Goal: Task Accomplishment & Management: Complete application form

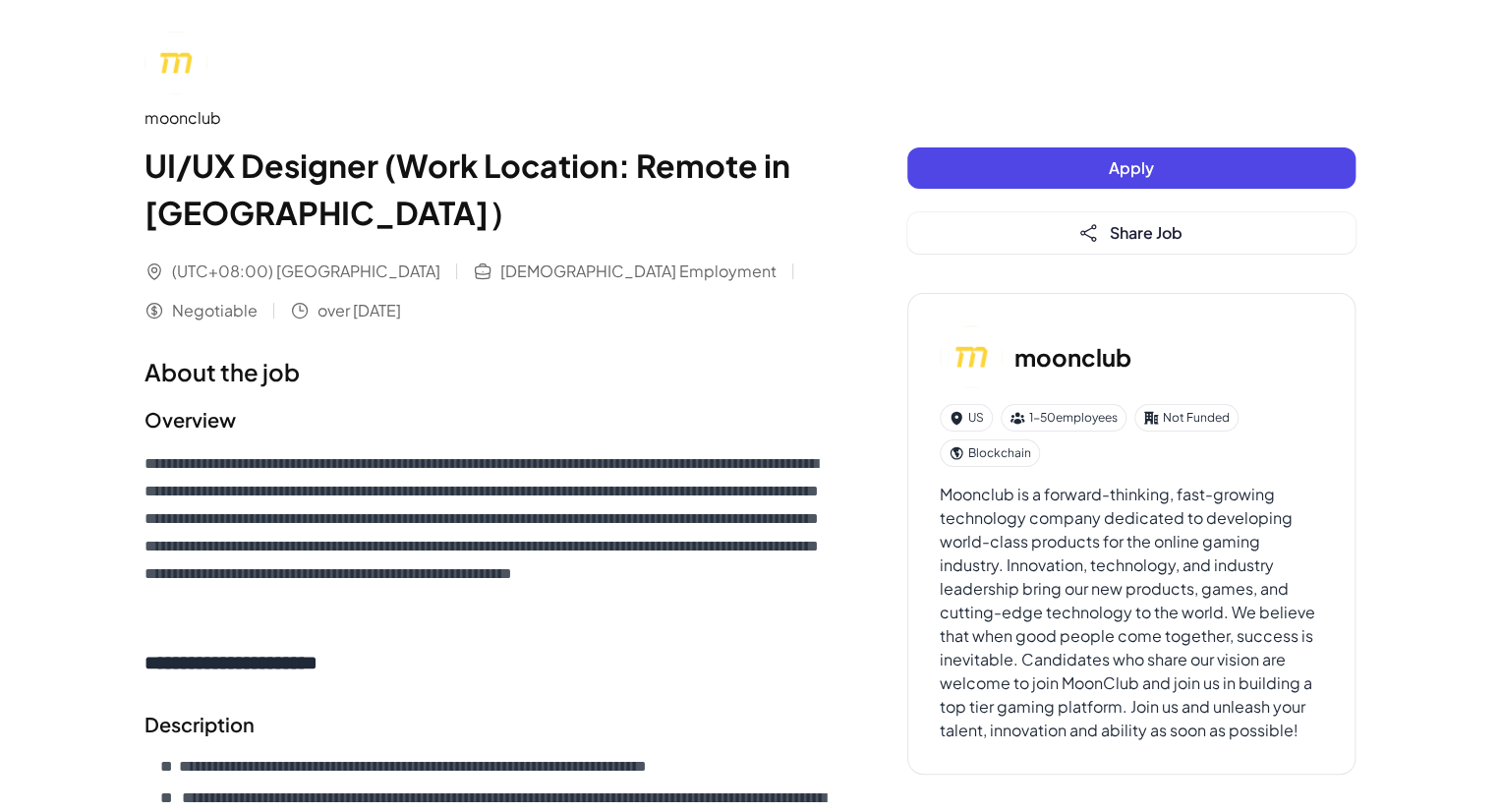
click at [996, 162] on button "Apply" at bounding box center [1131, 167] width 448 height 41
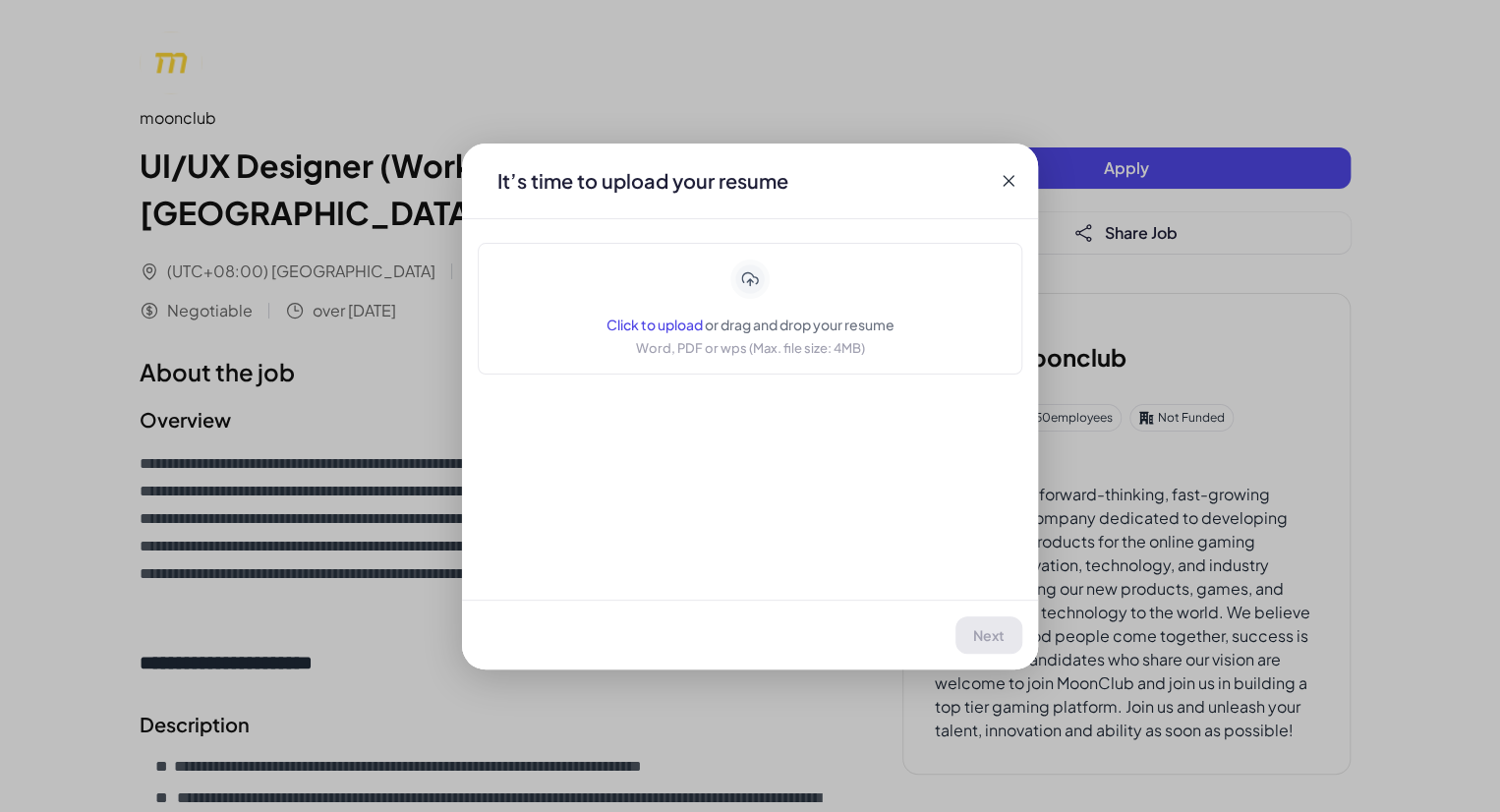
click at [739, 279] on icon at bounding box center [750, 279] width 35 height 35
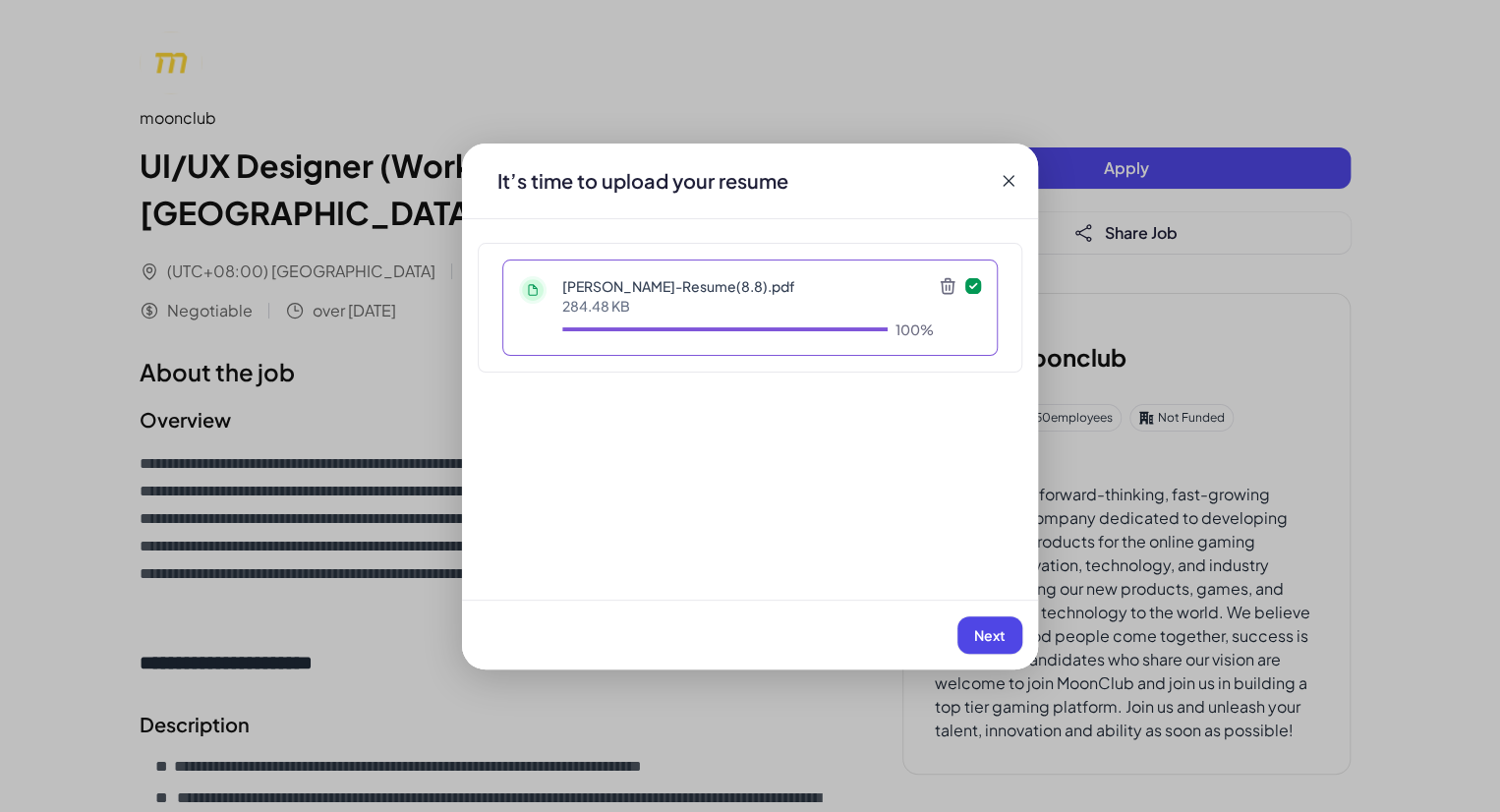
click at [995, 632] on span "Next" at bounding box center [989, 635] width 32 height 18
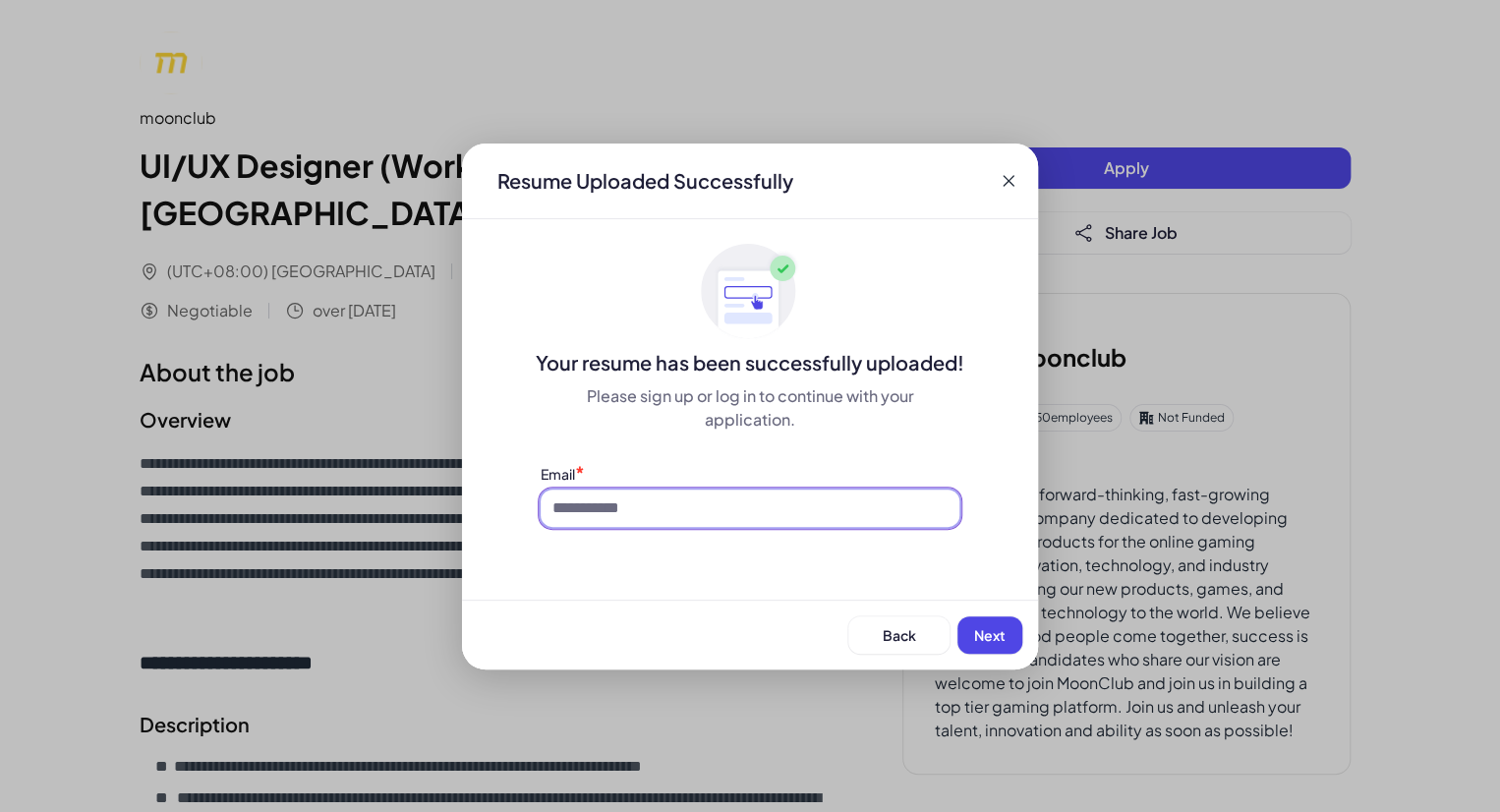
click at [704, 493] on input at bounding box center [750, 508] width 419 height 38
type input "**********"
click at [1001, 642] on button "Next" at bounding box center [989, 635] width 65 height 38
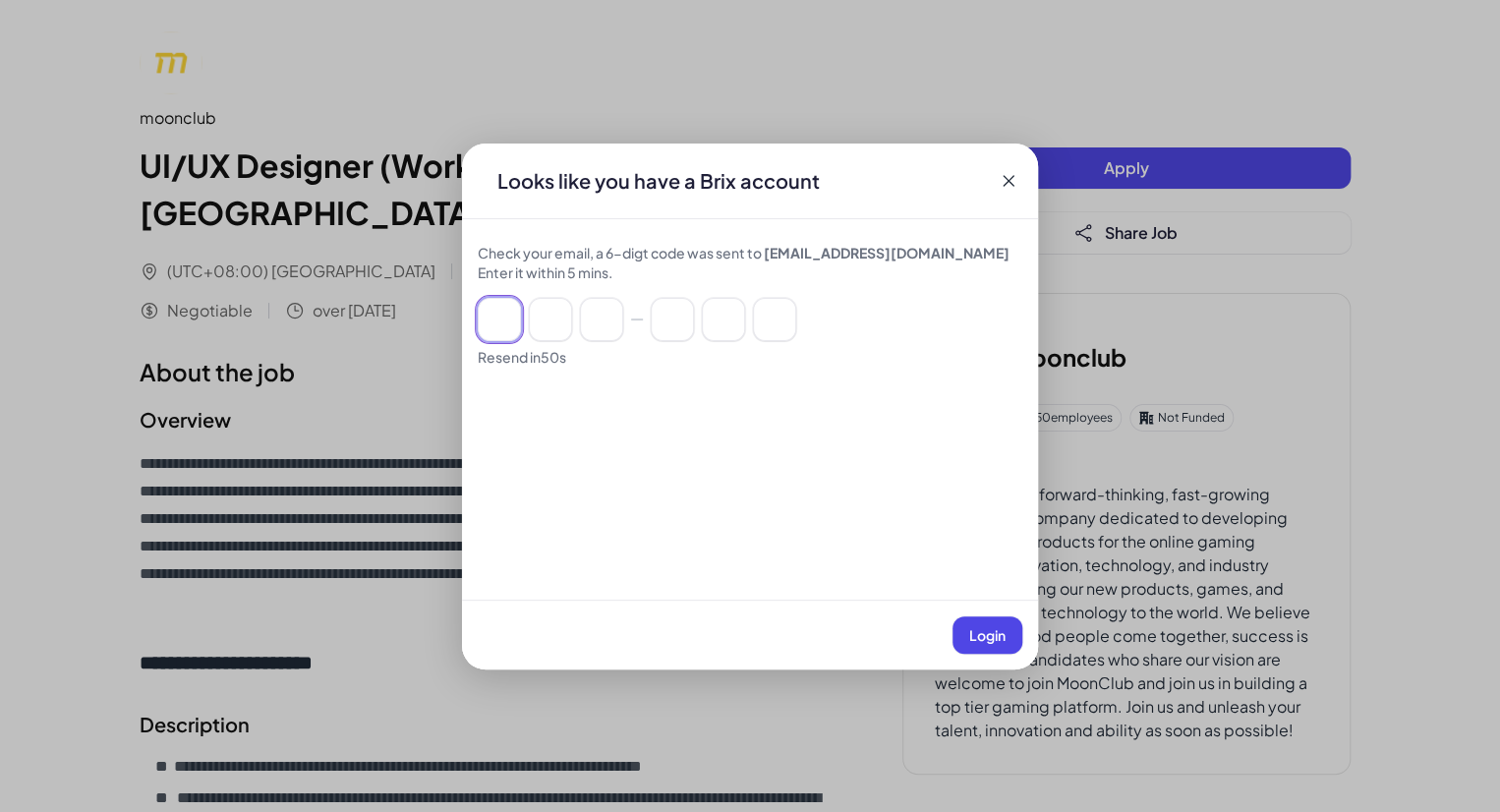
click at [543, 327] on input at bounding box center [549, 318] width 43 height 43
paste input "******"
type input "*"
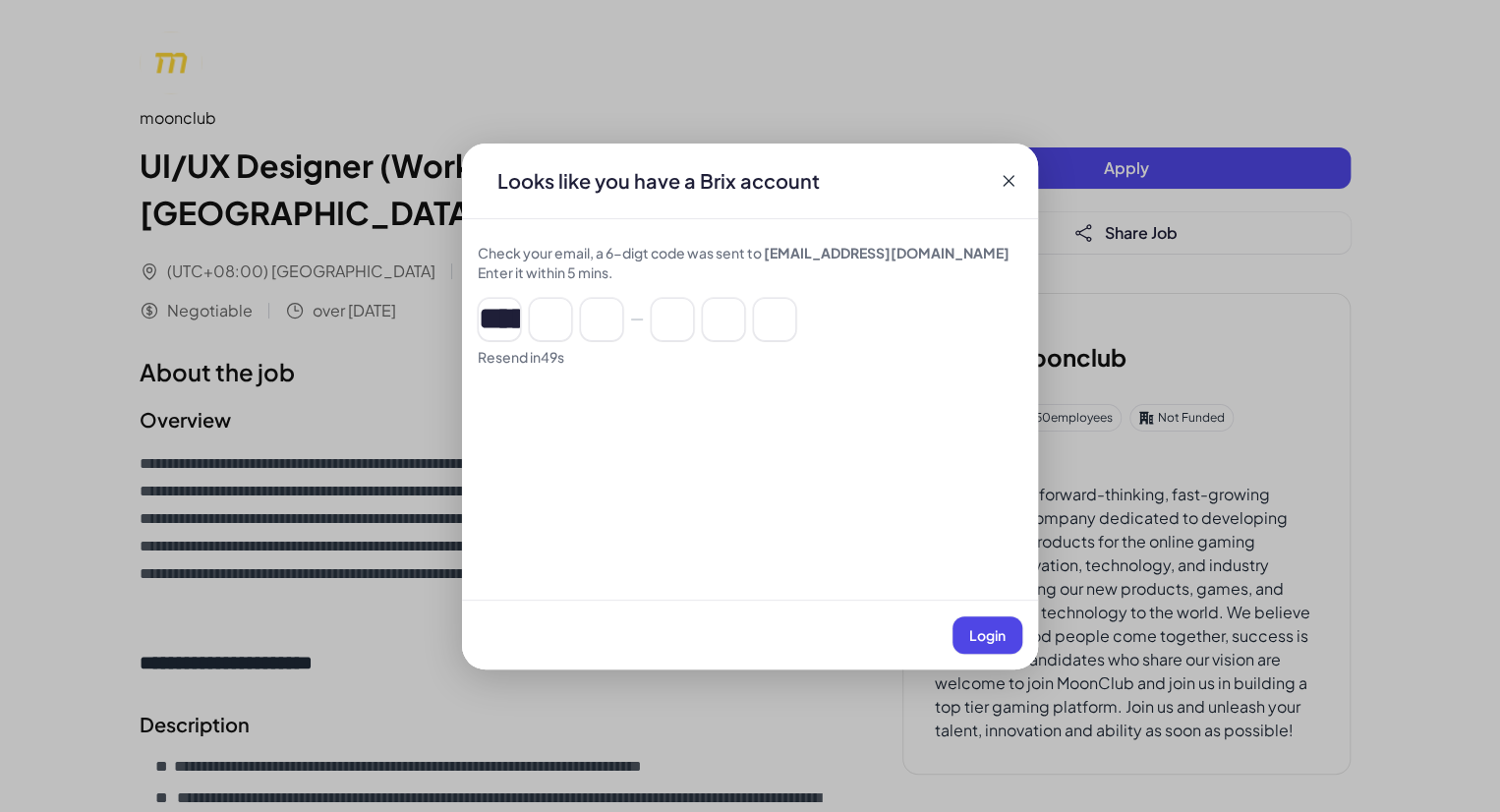
type input "*"
click at [1001, 642] on button "Login" at bounding box center [987, 635] width 70 height 38
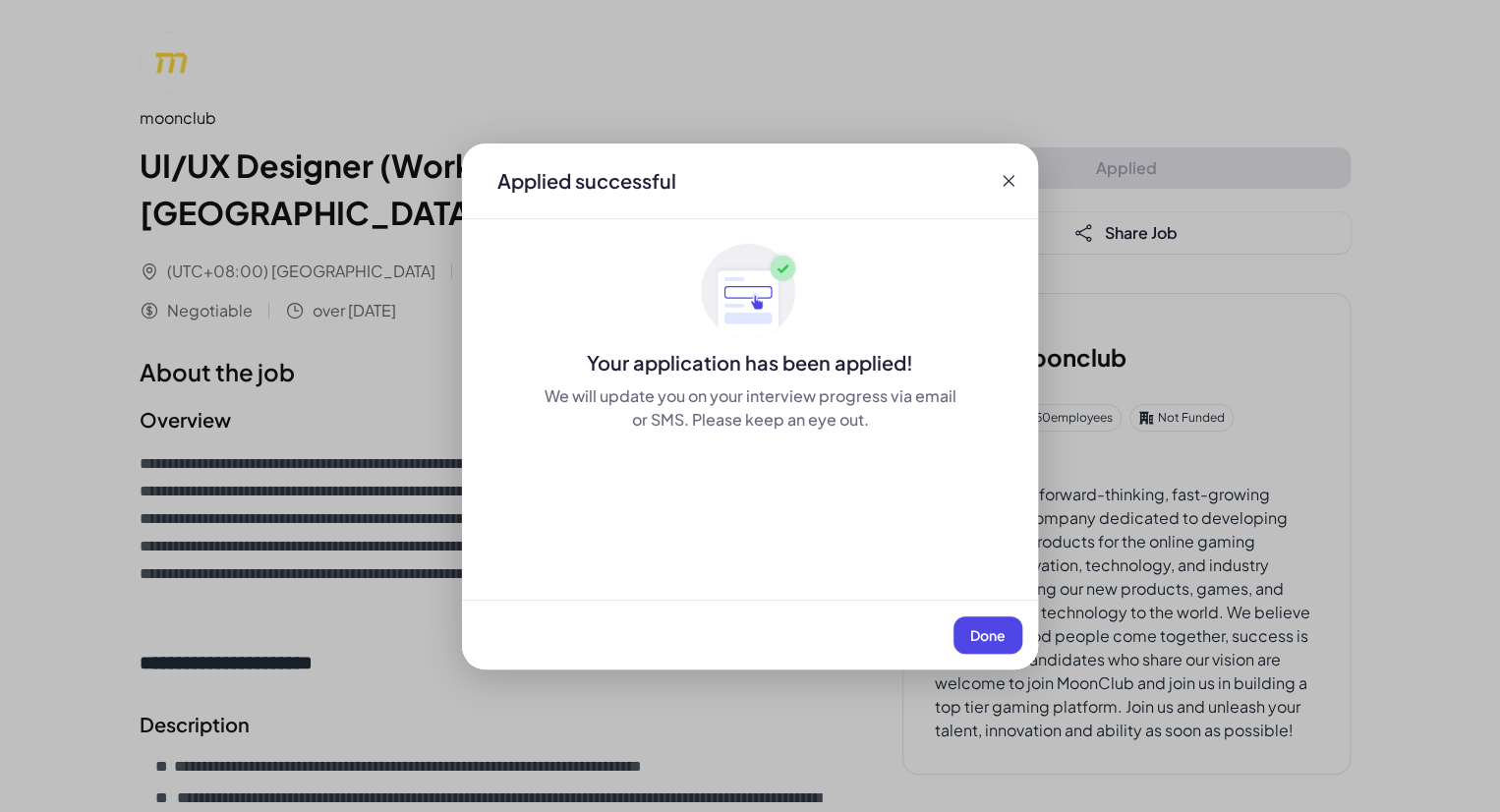
click at [976, 630] on span "Done" at bounding box center [987, 635] width 36 height 18
